Goal: Find specific page/section: Find specific page/section

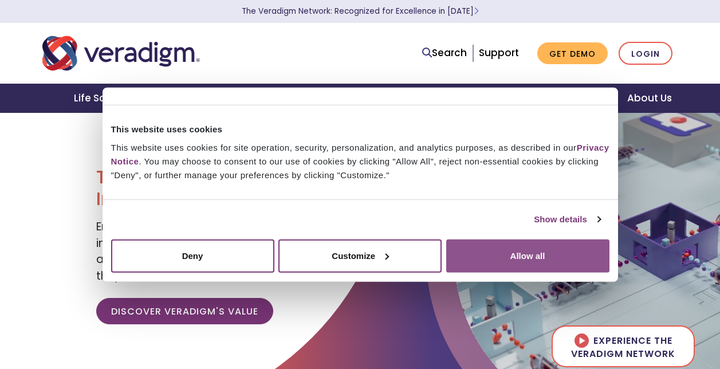
click at [516, 249] on button "Allow all" at bounding box center [527, 255] width 163 height 33
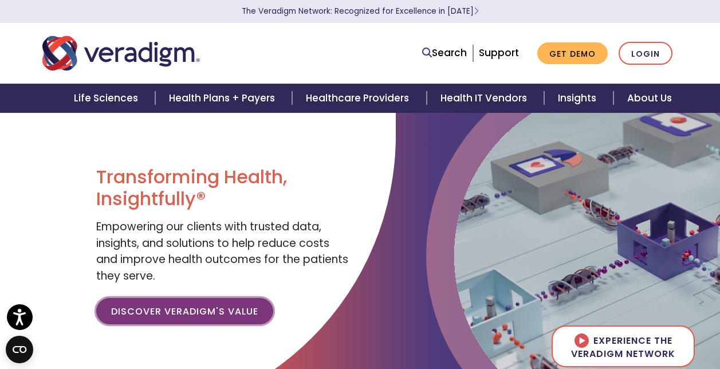
click at [192, 311] on link "Discover Veradigm's Value" at bounding box center [184, 311] width 177 height 26
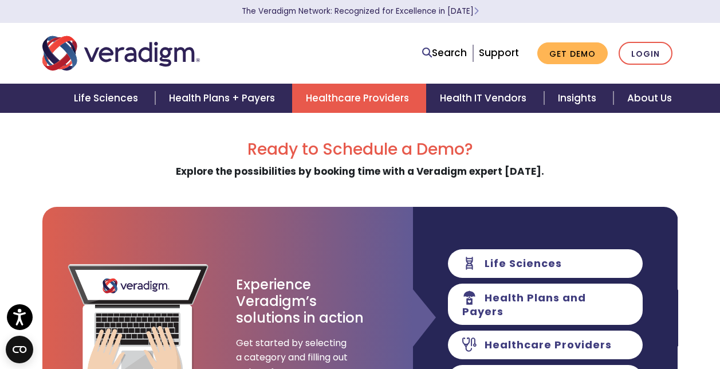
click at [366, 97] on link "Healthcare Providers" at bounding box center [359, 98] width 134 height 29
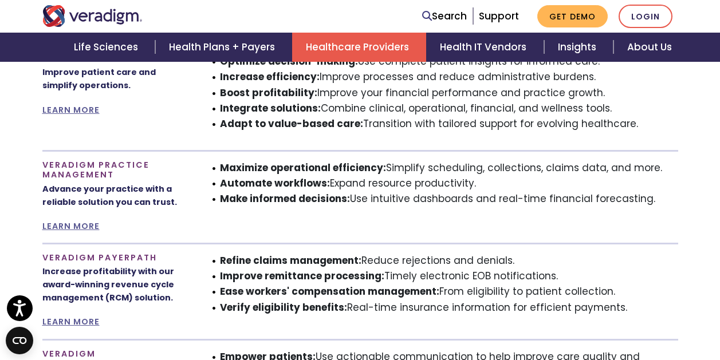
scroll to position [745, 0]
